Goal: Task Accomplishment & Management: Complete application form

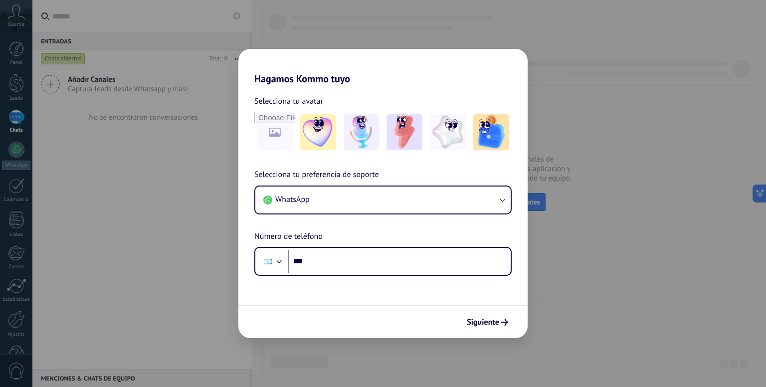
click at [547, 241] on div "Hagamos Kommo tuyo Selecciona tu avatar Selecciona tu preferencia de soporte Wh…" at bounding box center [383, 193] width 766 height 387
click at [553, 330] on div "Hagamos Kommo tuyo Selecciona tu avatar Selecciona tu preferencia de soporte Wh…" at bounding box center [383, 193] width 766 height 387
click at [492, 322] on span "Siguiente" at bounding box center [483, 322] width 32 height 7
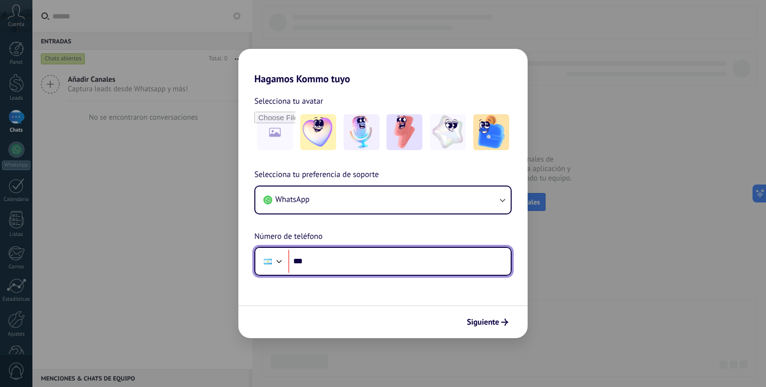
click at [354, 252] on input "***" at bounding box center [399, 261] width 222 height 23
type input "**********"
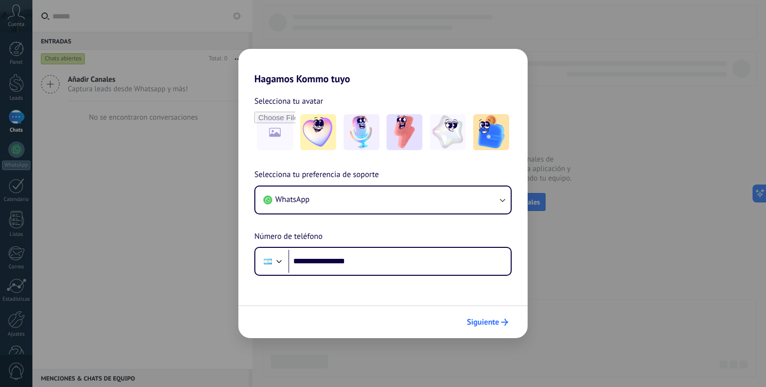
click at [471, 319] on span "Siguiente" at bounding box center [483, 322] width 32 height 7
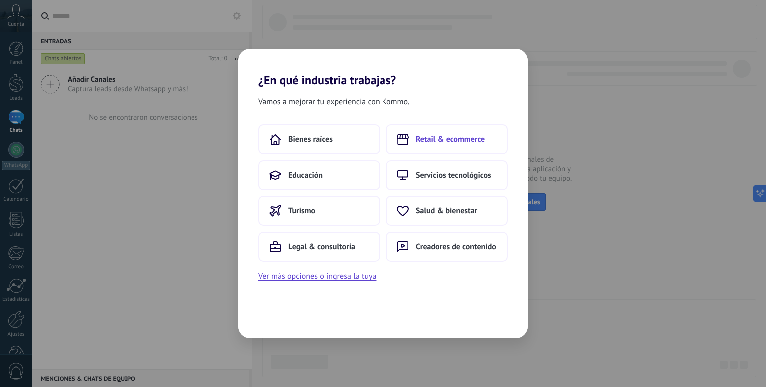
click at [449, 142] on span "Retail & ecommerce" at bounding box center [450, 139] width 69 height 10
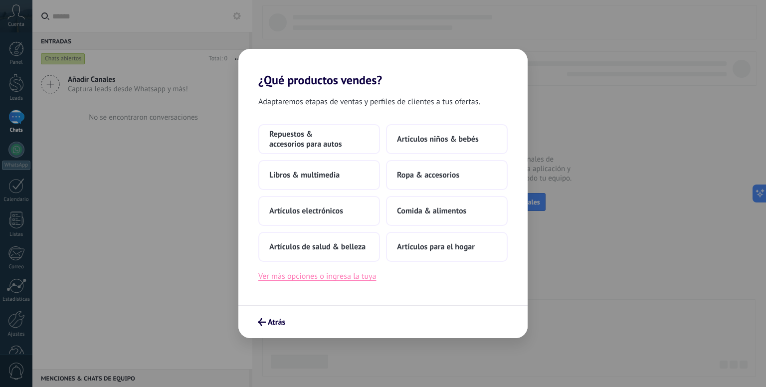
click at [364, 278] on button "Ver más opciones o ingresa la tuya" at bounding box center [317, 276] width 118 height 13
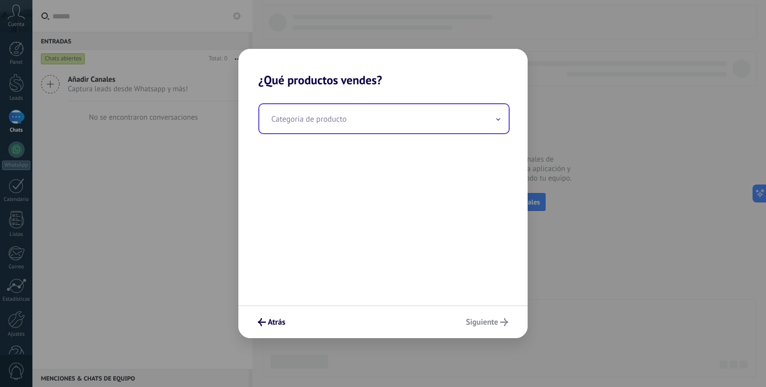
click at [389, 127] on input "text" at bounding box center [383, 118] width 249 height 29
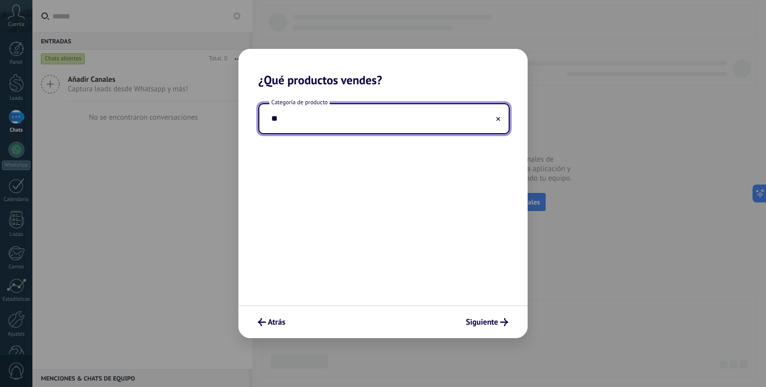
type input "*"
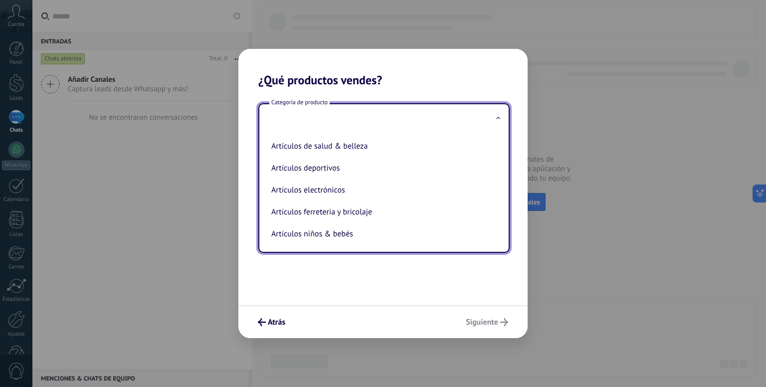
type input "*"
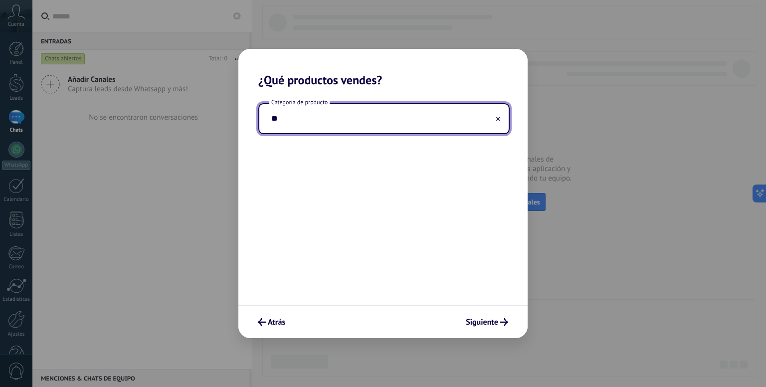
type input "*"
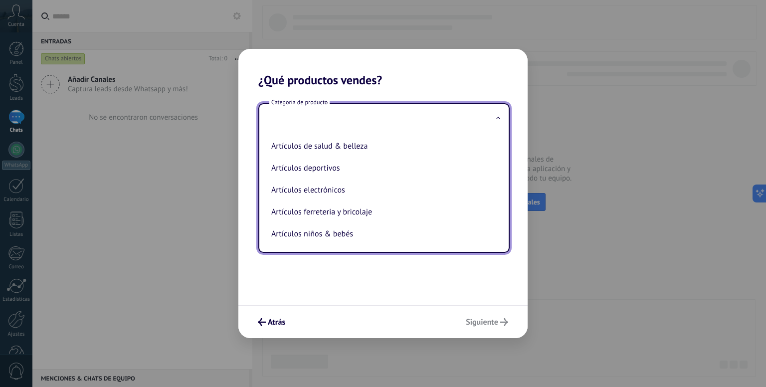
type input "*"
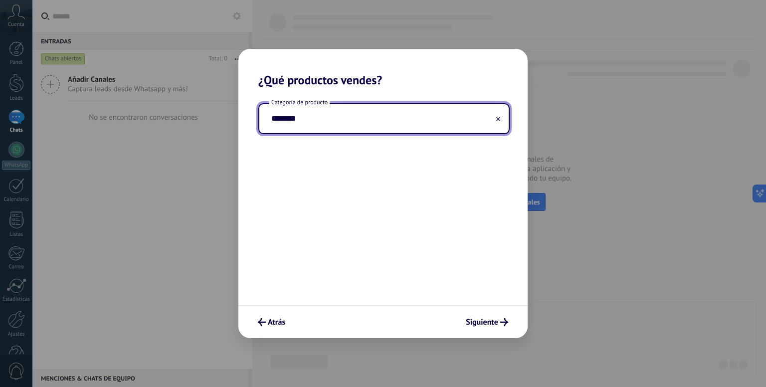
type input "********"
click at [502, 322] on icon "submit" at bounding box center [504, 322] width 8 height 8
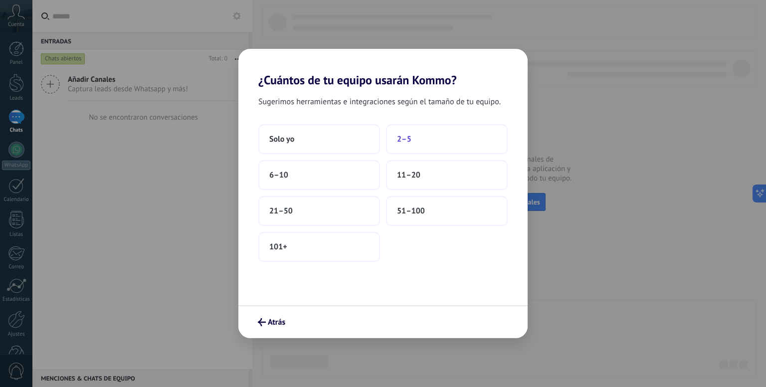
click at [421, 148] on button "2–5" at bounding box center [447, 139] width 122 height 30
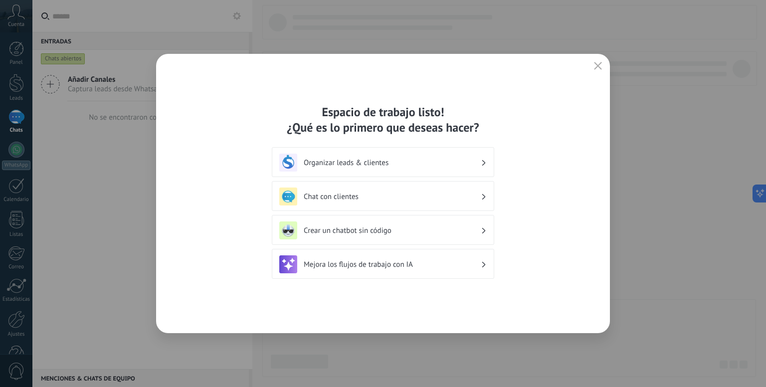
click at [597, 68] on icon "button" at bounding box center [598, 66] width 8 height 8
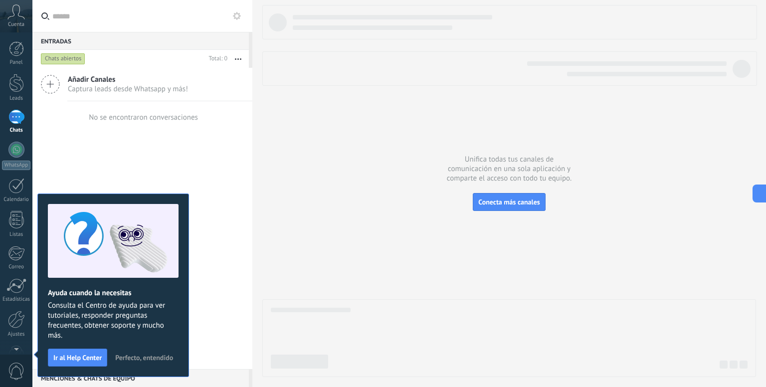
click at [222, 241] on div "Añadir Canales Captura leads desde Whatsapp y más! No se encontraron conversaci…" at bounding box center [142, 218] width 220 height 301
click at [131, 354] on span "Perfecto, entendido" at bounding box center [144, 357] width 58 height 7
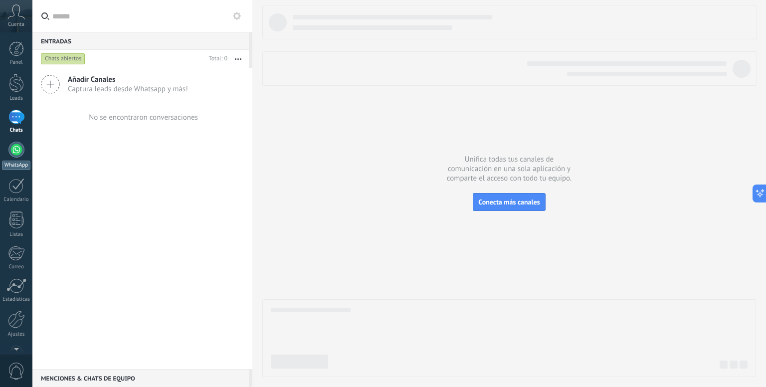
click at [21, 154] on div at bounding box center [16, 150] width 16 height 16
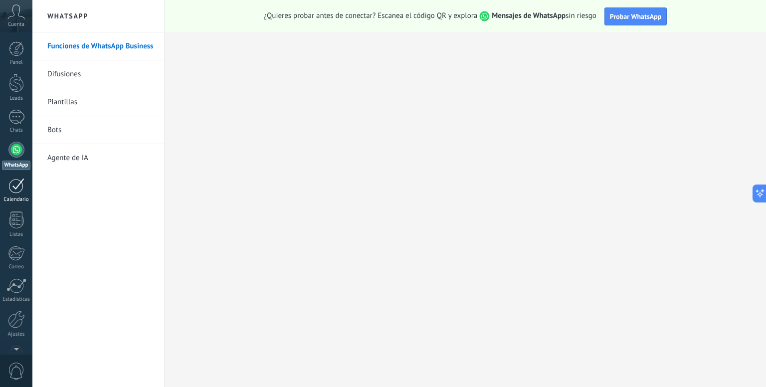
click at [22, 187] on div at bounding box center [16, 185] width 16 height 15
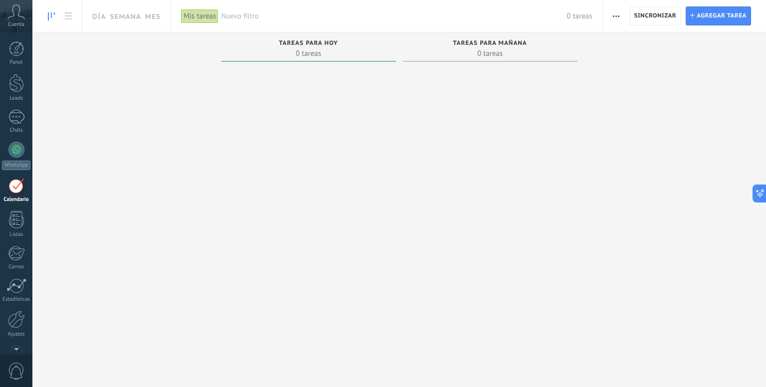
click at [617, 20] on span "button" at bounding box center [616, 15] width 6 height 19
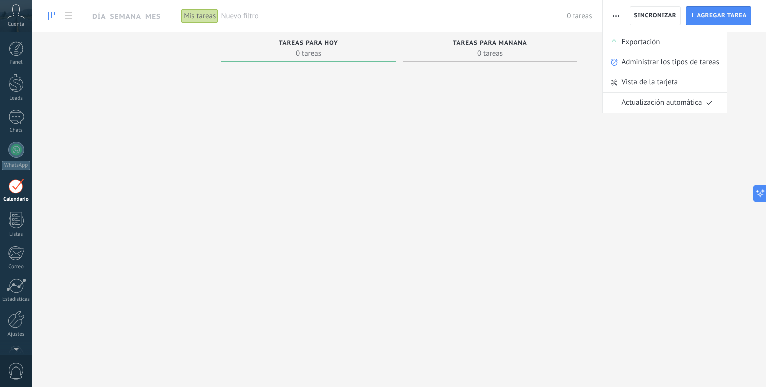
click at [577, 114] on div "Tareas para [DATE] 0 tareas" at bounding box center [490, 177] width 182 height 290
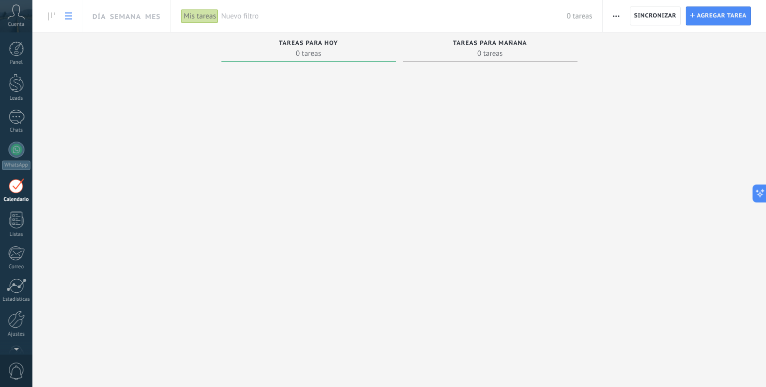
click at [71, 13] on use at bounding box center [68, 15] width 7 height 7
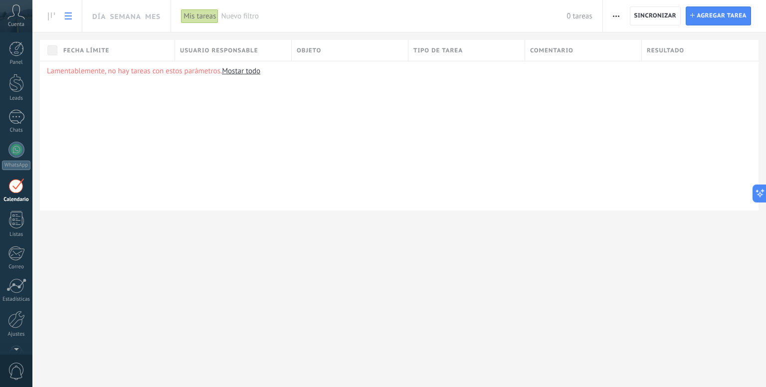
drag, startPoint x: 48, startPoint y: 13, endPoint x: 67, endPoint y: 18, distance: 19.0
click at [49, 13] on icon at bounding box center [51, 16] width 7 height 8
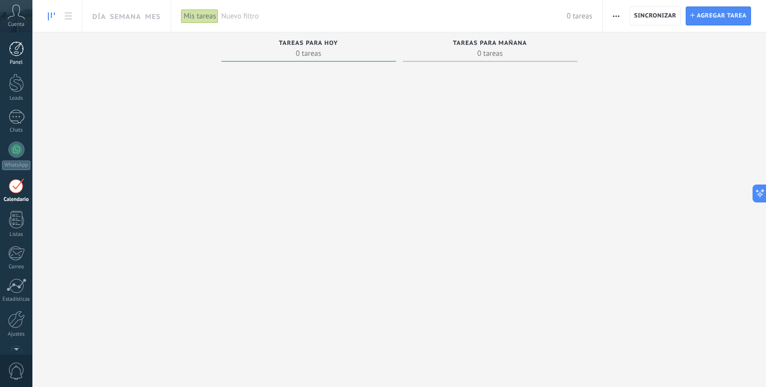
click at [14, 49] on div at bounding box center [16, 48] width 15 height 15
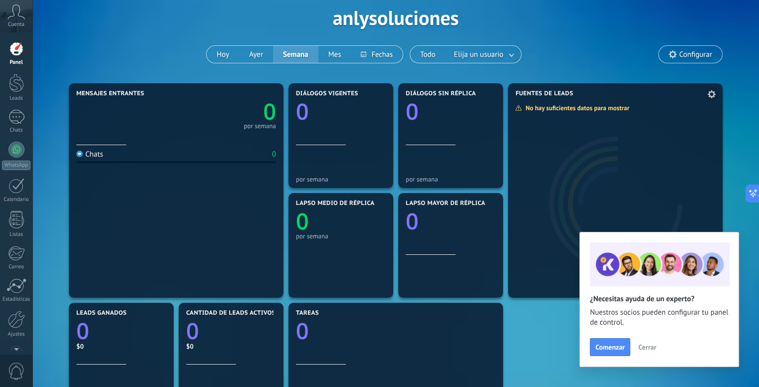
scroll to position [50, 0]
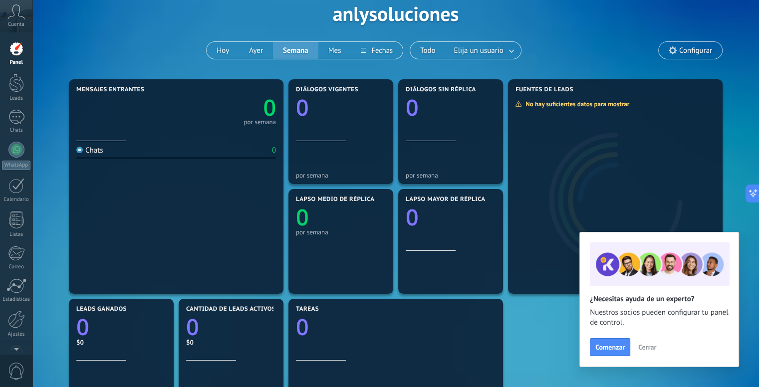
click at [642, 347] on span "Cerrar" at bounding box center [647, 347] width 18 height 7
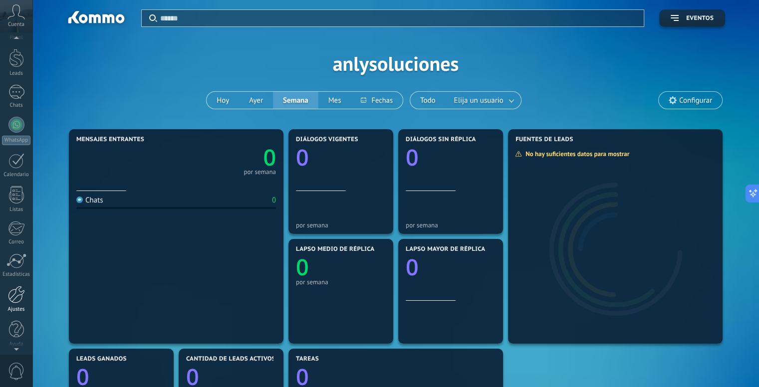
scroll to position [27, 0]
click at [12, 298] on div at bounding box center [16, 291] width 17 height 17
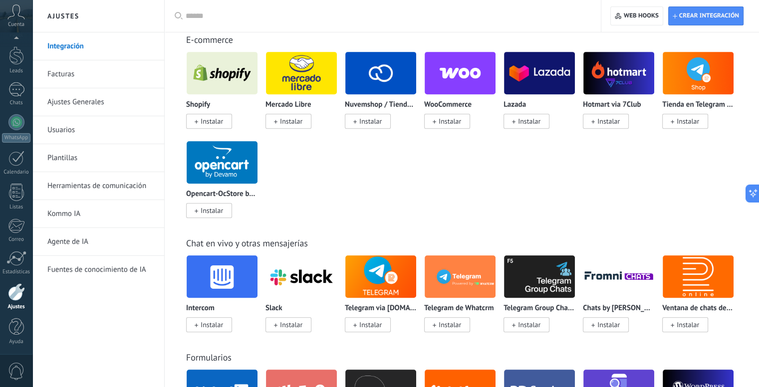
scroll to position [549, 0]
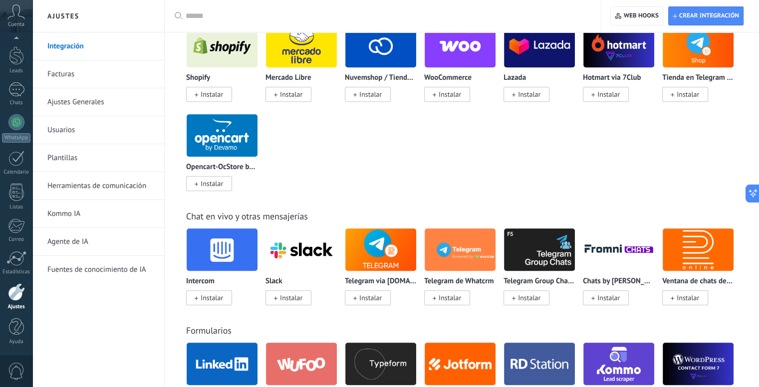
click at [80, 148] on link "Plantillas" at bounding box center [100, 158] width 107 height 28
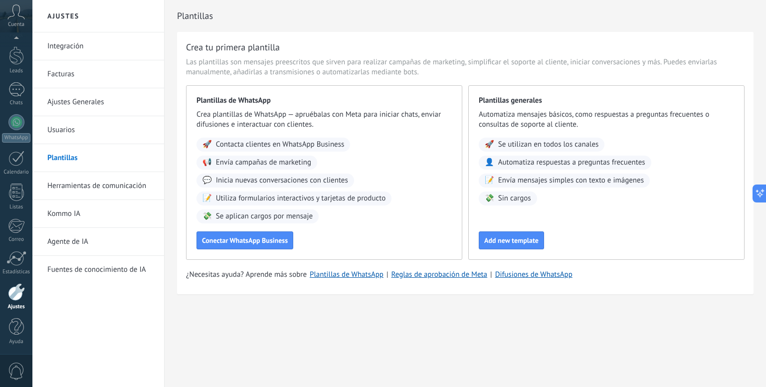
click at [81, 232] on link "Agente de IA" at bounding box center [100, 242] width 107 height 28
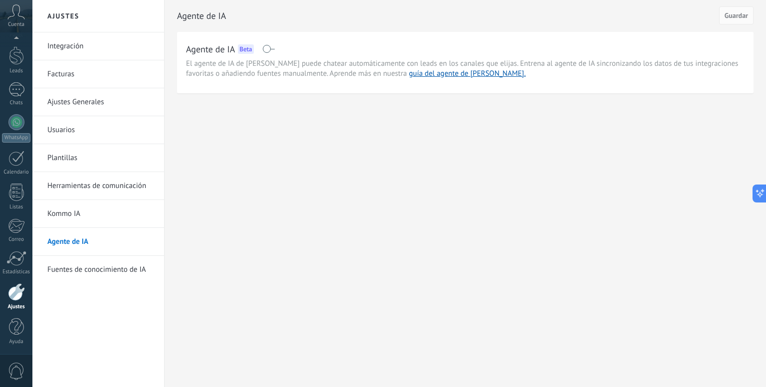
click at [62, 210] on link "Kommo IA" at bounding box center [100, 214] width 107 height 28
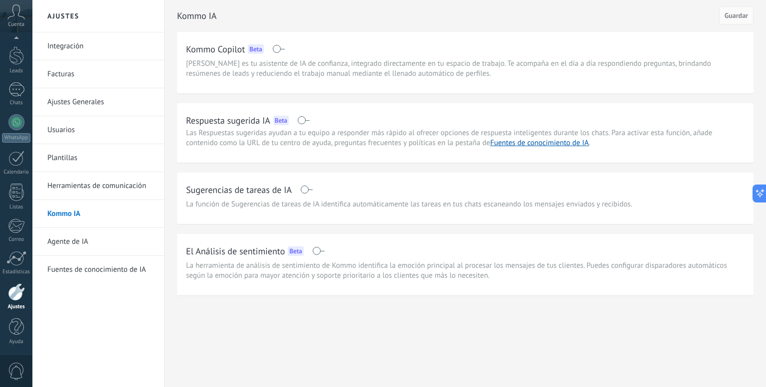
click at [67, 270] on link "Fuentes de conocimiento de IA" at bounding box center [100, 270] width 107 height 28
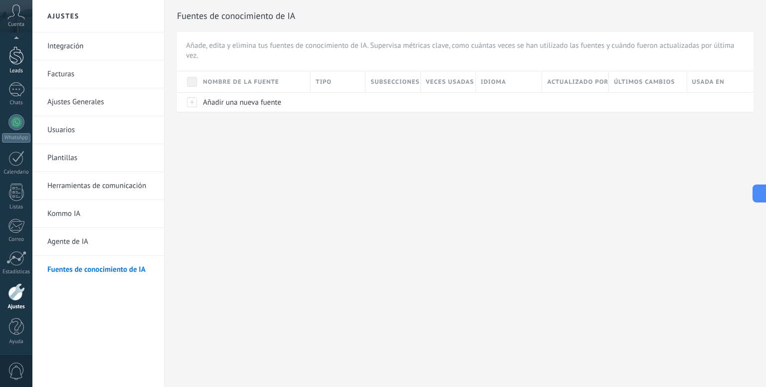
click at [21, 63] on div at bounding box center [16, 55] width 15 height 18
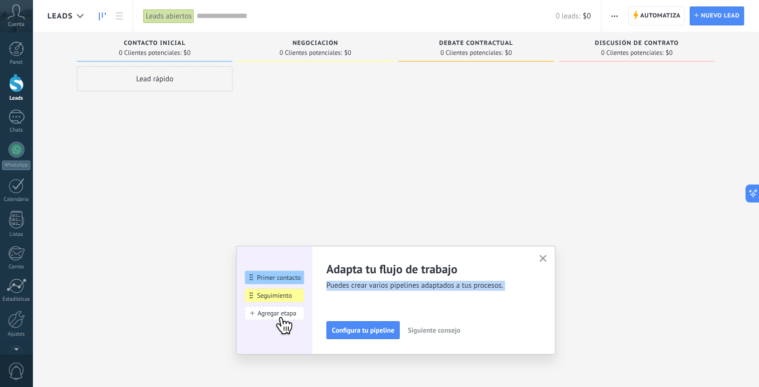
click at [543, 259] on div "Adapta tu flujo de trabajo Puedes crear varios pipelines adaptados a tus proces…" at bounding box center [395, 300] width 319 height 109
click at [547, 257] on use "button" at bounding box center [542, 258] width 7 height 7
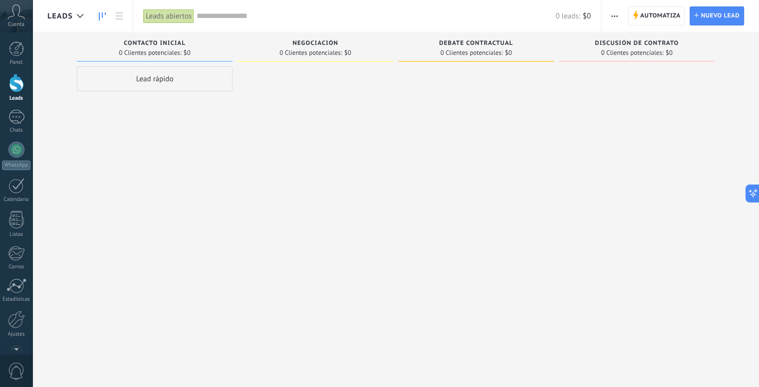
click at [120, 80] on div "Lead rápido" at bounding box center [155, 78] width 156 height 25
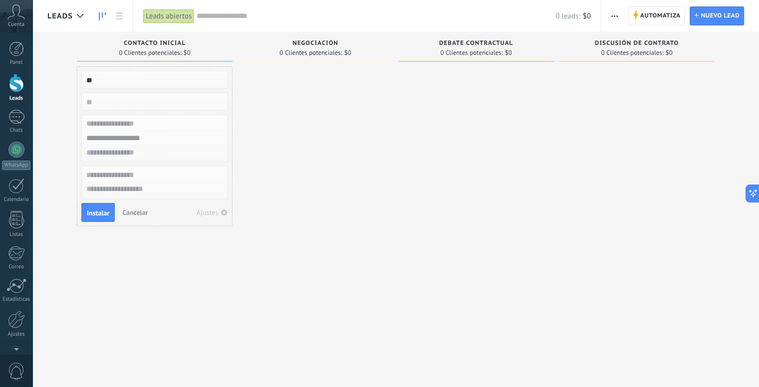
type input "**"
click at [334, 111] on div at bounding box center [315, 194] width 156 height 257
click at [95, 210] on span "Instalar" at bounding box center [98, 212] width 22 height 7
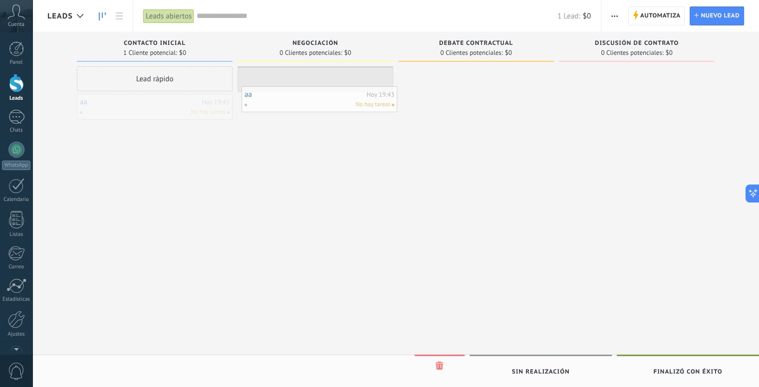
drag, startPoint x: 126, startPoint y: 98, endPoint x: 293, endPoint y: 83, distance: 168.2
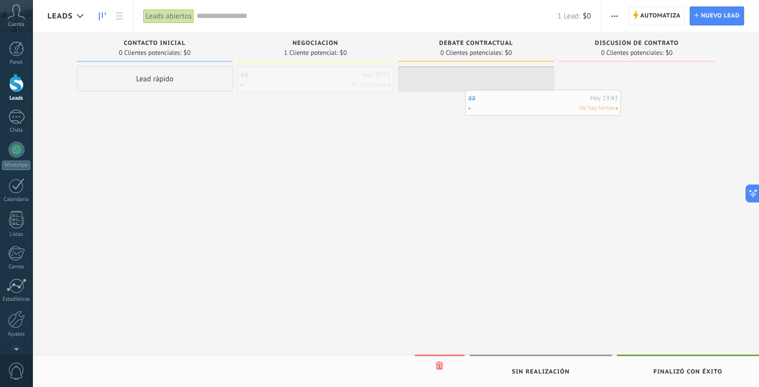
drag, startPoint x: 289, startPoint y: 83, endPoint x: 516, endPoint y: 106, distance: 228.0
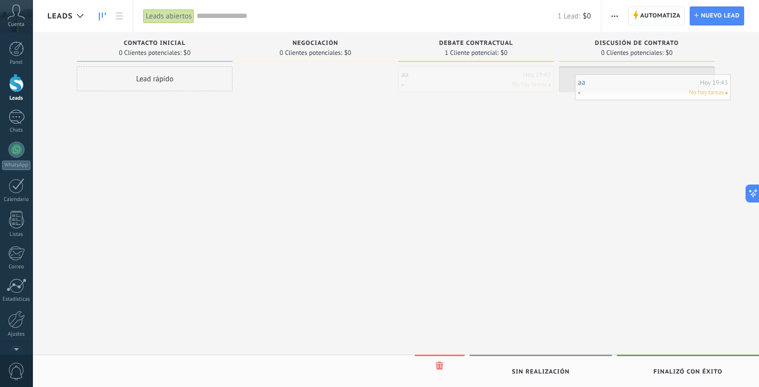
drag, startPoint x: 481, startPoint y: 84, endPoint x: 657, endPoint y: 92, distance: 176.7
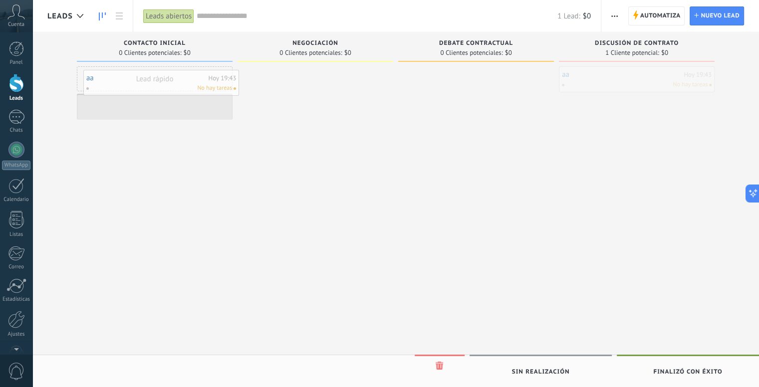
drag, startPoint x: 637, startPoint y: 80, endPoint x: 162, endPoint y: 83, distance: 475.3
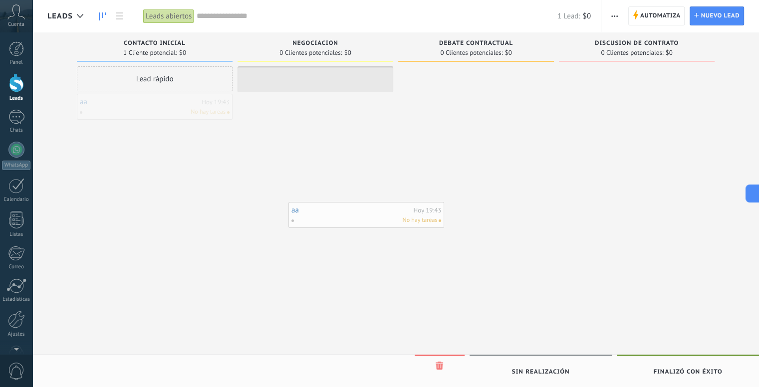
drag, startPoint x: 157, startPoint y: 112, endPoint x: 369, endPoint y: 220, distance: 237.6
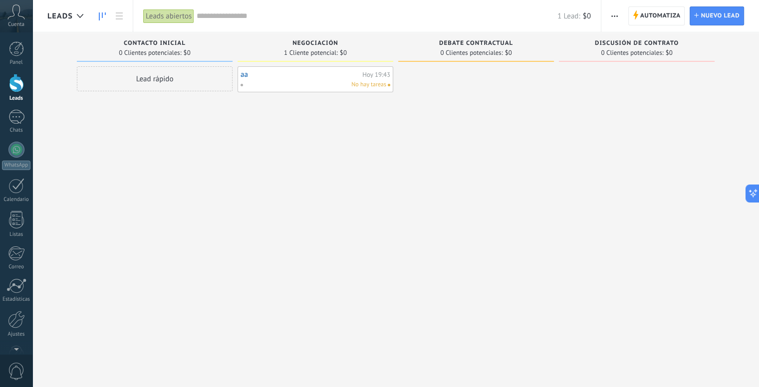
drag, startPoint x: 303, startPoint y: 77, endPoint x: 269, endPoint y: 123, distance: 57.1
click at [259, 143] on div "aa [DATE] 19:43 No hay tareas" at bounding box center [315, 194] width 156 height 257
drag, startPoint x: 148, startPoint y: 115, endPoint x: 108, endPoint y: 213, distance: 106.2
click at [108, 213] on div "Lead rápido aa [DATE] 19:43 No hay tareas" at bounding box center [155, 194] width 156 height 257
click at [140, 118] on div "aa [DATE] 19:43 No hay tareas" at bounding box center [155, 107] width 156 height 26
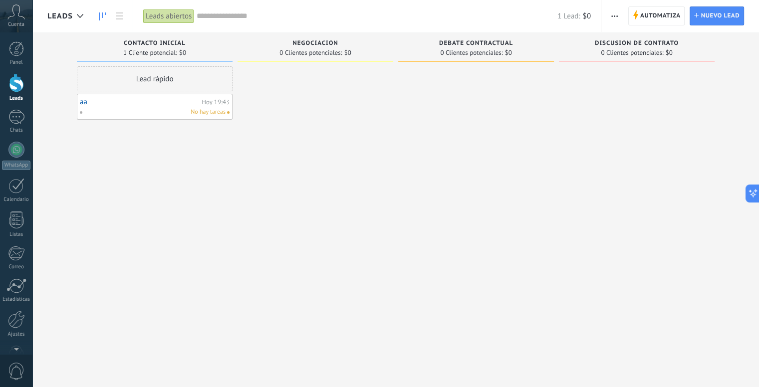
click at [153, 114] on div "No hay tareas" at bounding box center [152, 112] width 146 height 9
click at [153, 112] on div "No hay tareas" at bounding box center [152, 112] width 146 height 9
drag, startPoint x: 153, startPoint y: 112, endPoint x: 105, endPoint y: 190, distance: 91.8
click at [105, 190] on div "Lead rápido aa [DATE] 19:43 No hay tareas" at bounding box center [155, 194] width 156 height 257
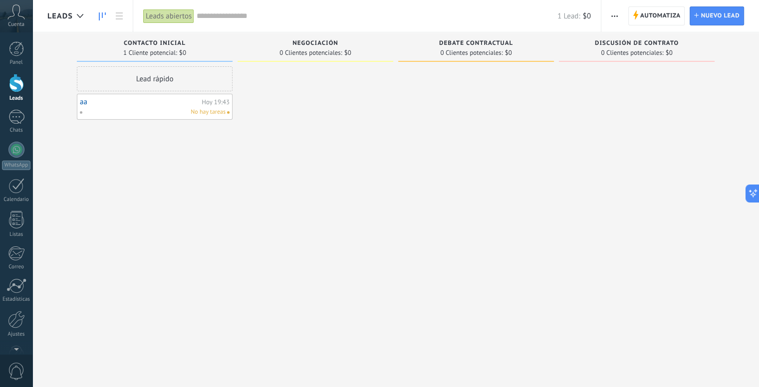
click at [218, 14] on input "text" at bounding box center [377, 16] width 361 height 10
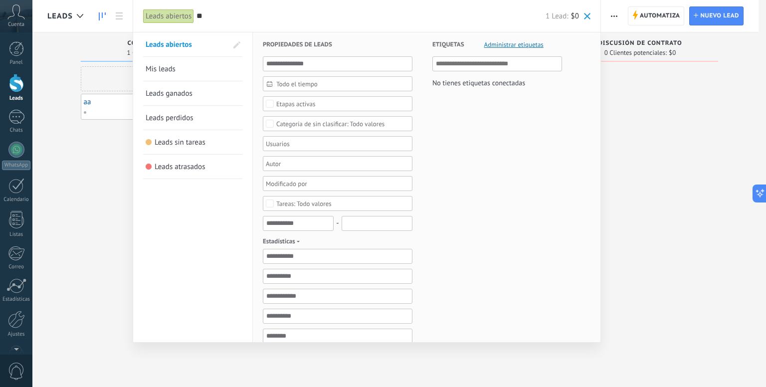
type input "**"
click at [117, 206] on div at bounding box center [383, 193] width 766 height 387
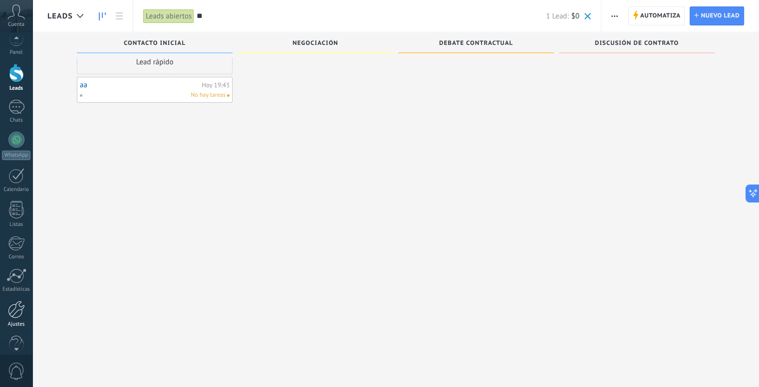
scroll to position [27, 0]
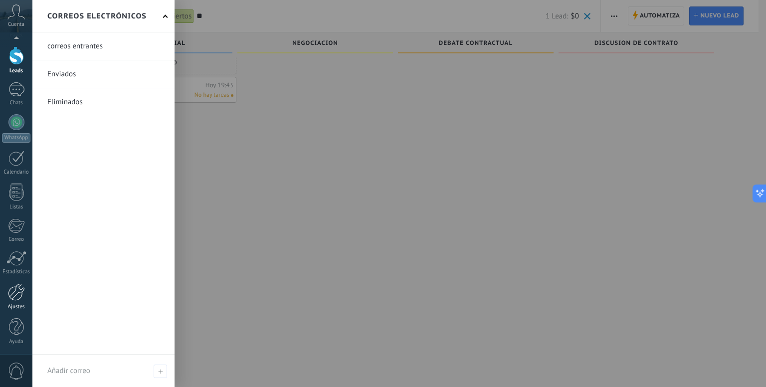
click at [13, 298] on div at bounding box center [16, 291] width 17 height 17
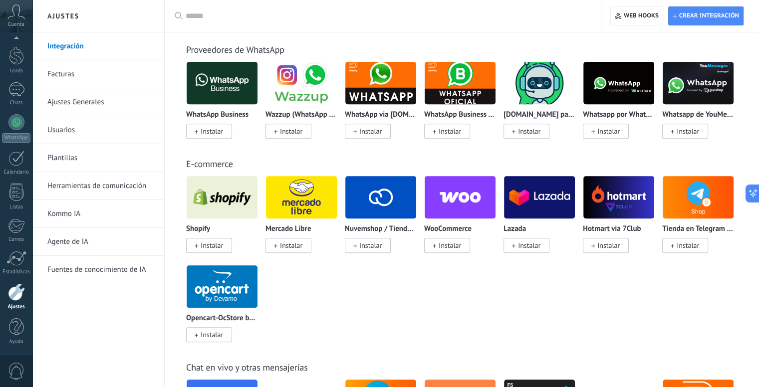
scroll to position [399, 0]
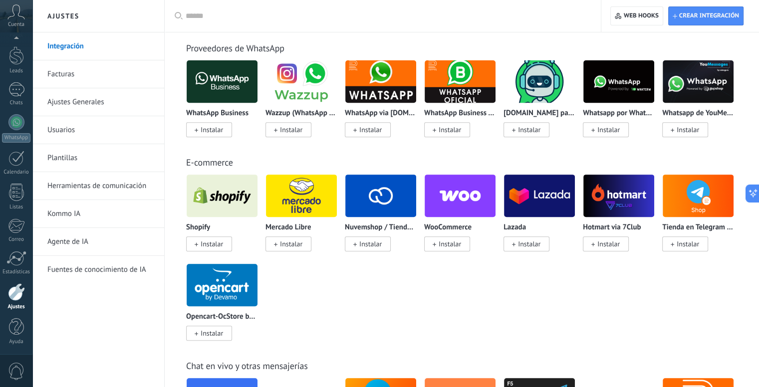
click at [300, 206] on img at bounding box center [301, 196] width 71 height 48
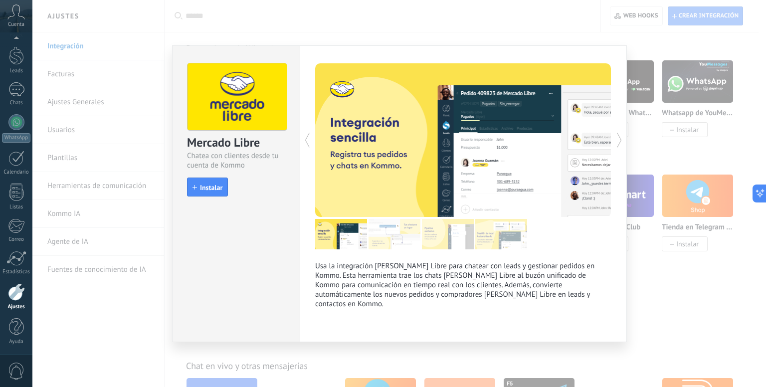
click at [616, 140] on icon at bounding box center [619, 140] width 10 height 20
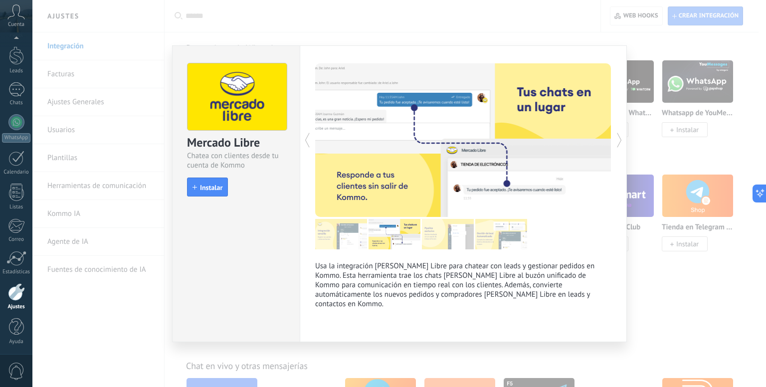
click at [616, 140] on icon at bounding box center [619, 140] width 10 height 20
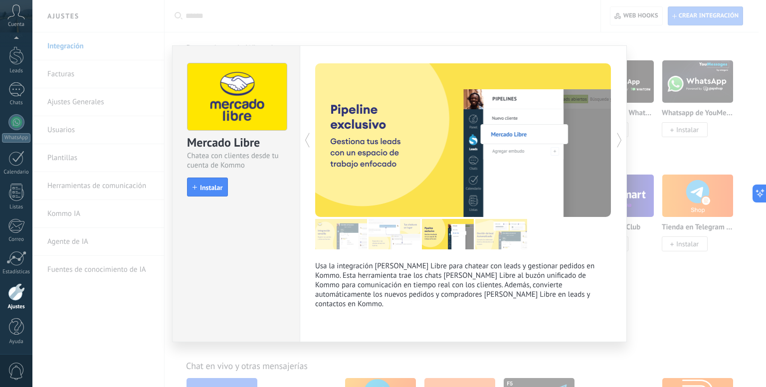
click at [307, 133] on icon at bounding box center [307, 140] width 10 height 20
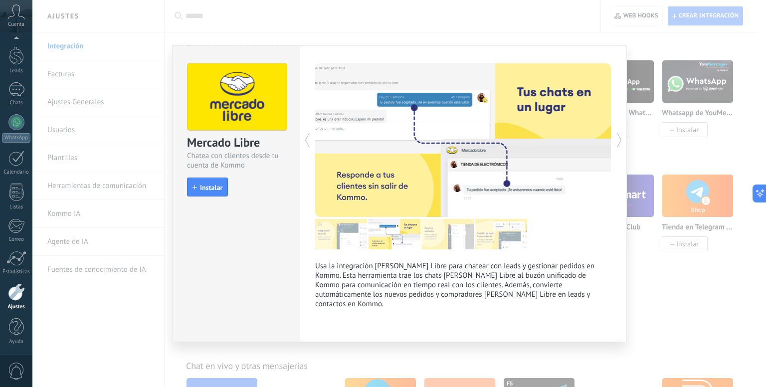
click at [672, 161] on div "Mercado Libre Chatea con clientes desde tu cuenta de Kommo install Instalar Usa…" at bounding box center [399, 193] width 734 height 387
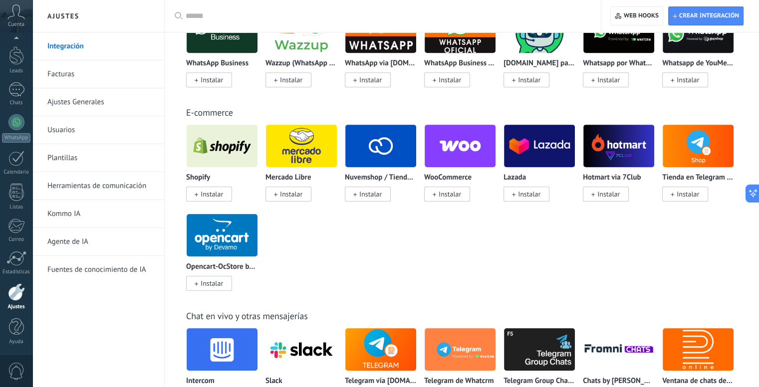
scroll to position [798, 0]
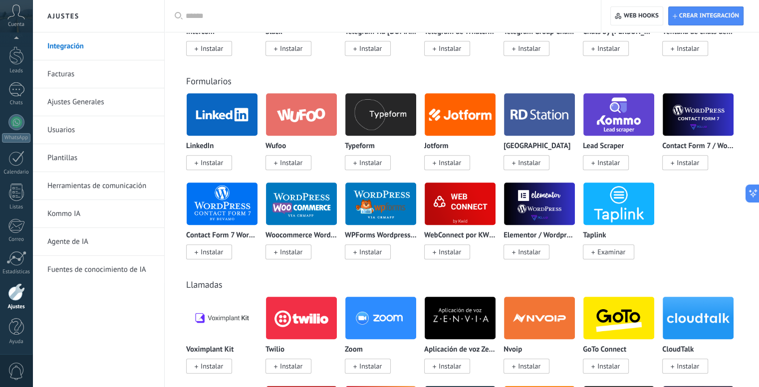
click at [211, 110] on img at bounding box center [222, 114] width 71 height 48
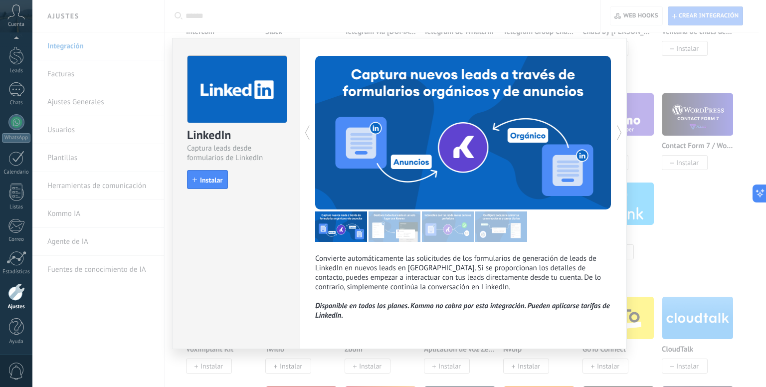
click at [620, 132] on use at bounding box center [619, 133] width 4 height 14
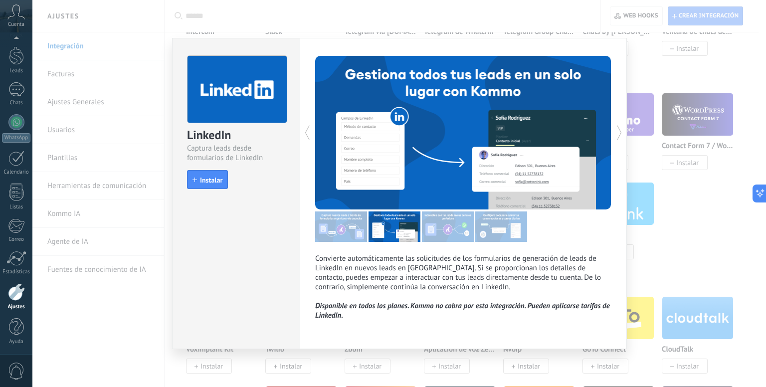
click at [617, 133] on icon at bounding box center [619, 133] width 10 height 20
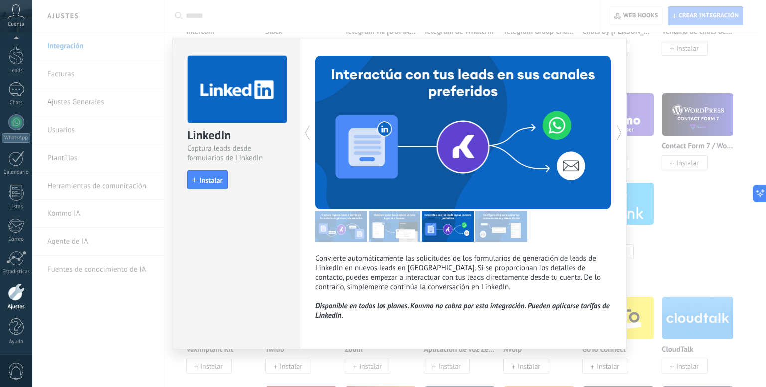
click at [622, 133] on icon at bounding box center [619, 133] width 10 height 20
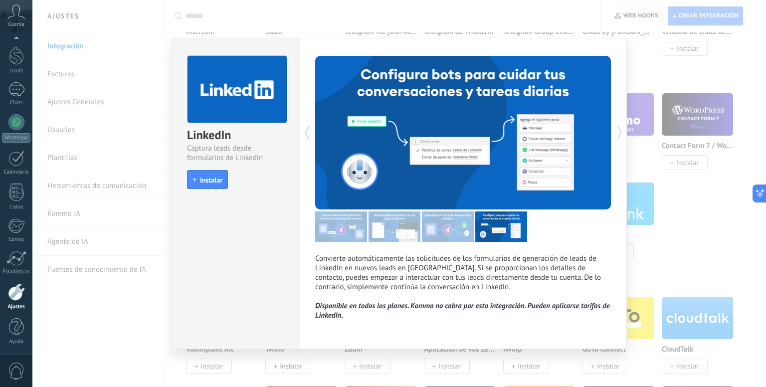
click at [674, 121] on div "LinkedIn Captura leads desde formularios de LinkedIn install Instalar Convierte…" at bounding box center [399, 193] width 734 height 387
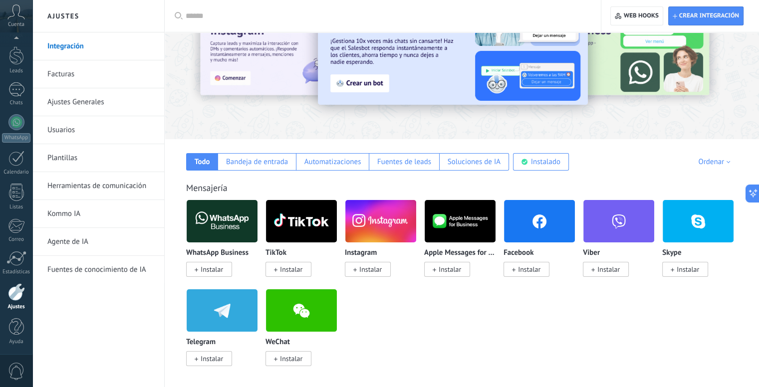
scroll to position [50, 0]
